Goal: Task Accomplishment & Management: Manage account settings

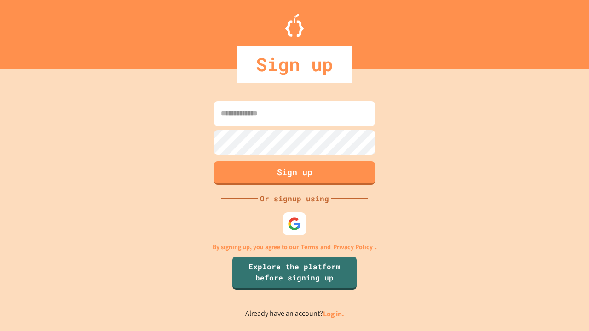
click at [334, 314] on link "Log in." at bounding box center [333, 314] width 21 height 10
